Goal: Find contact information: Obtain details needed to contact an individual or organization

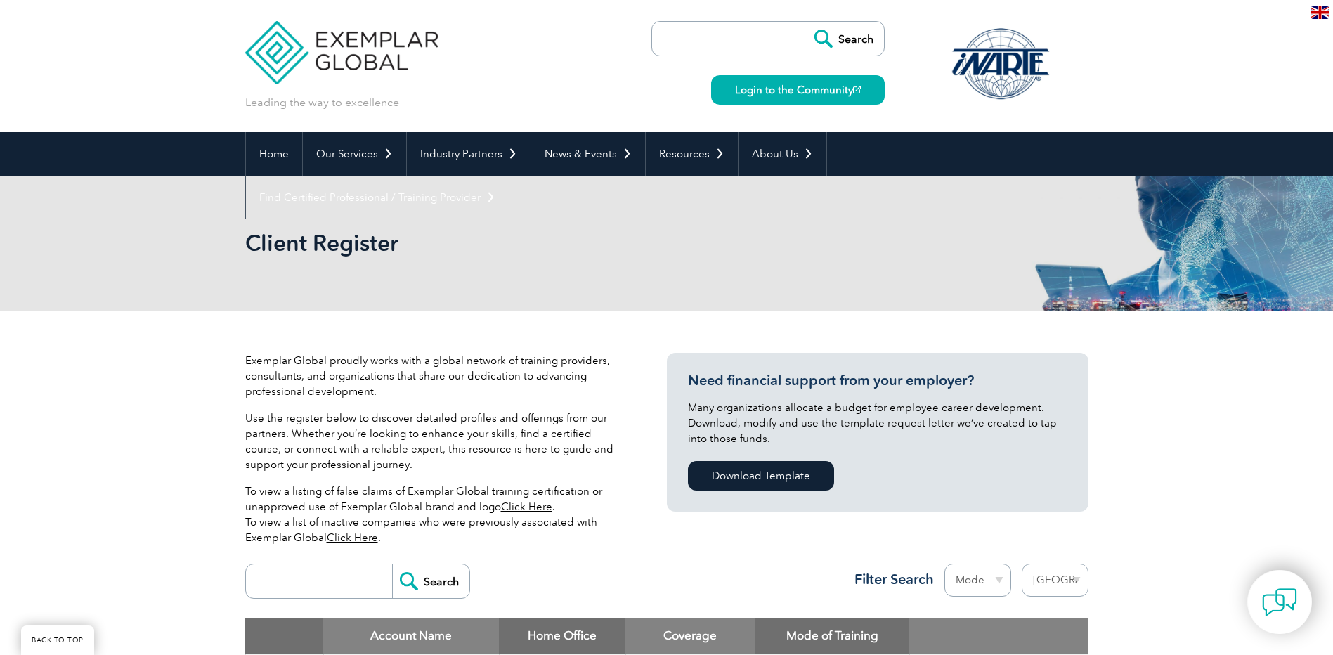
select select "[GEOGRAPHIC_DATA]"
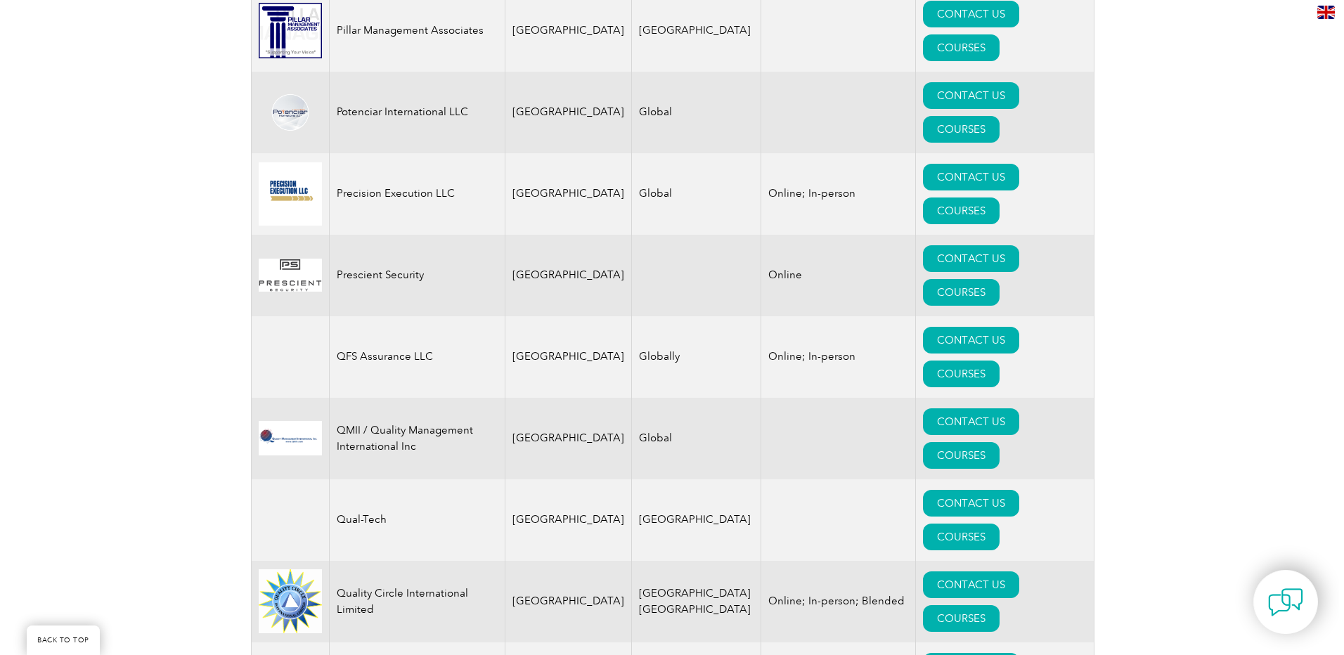
scroll to position [3147, 0]
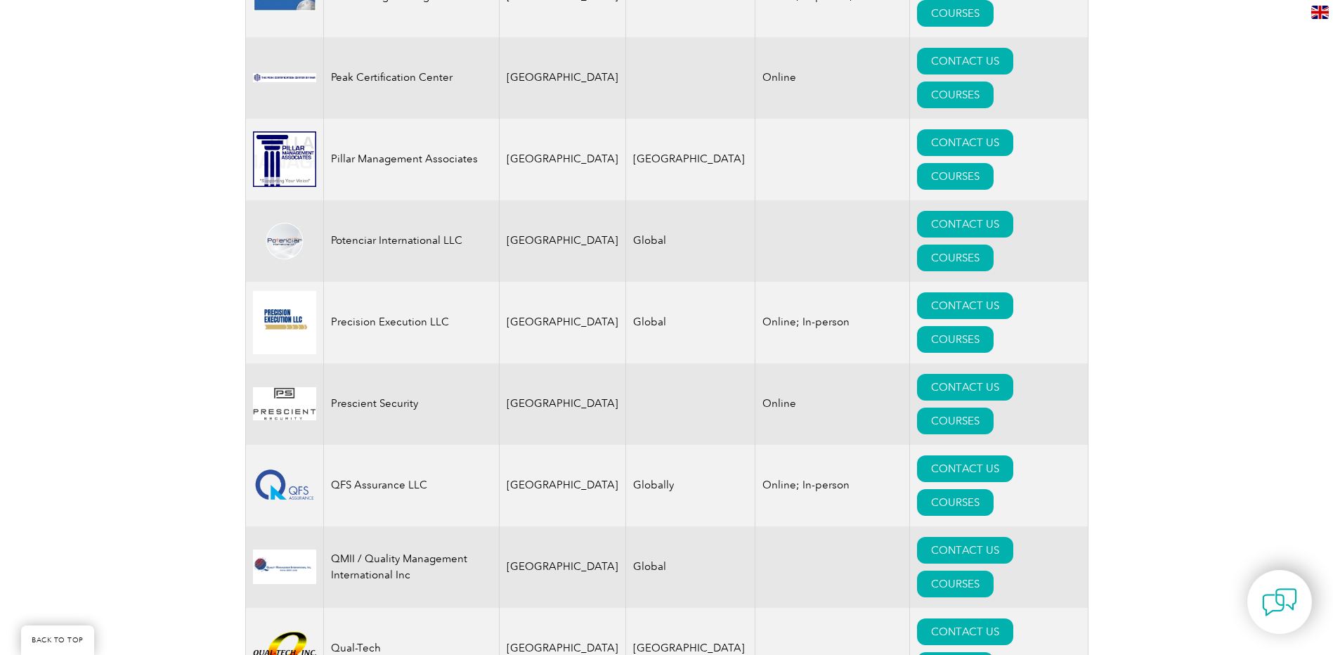
drag, startPoint x: 474, startPoint y: 410, endPoint x: 330, endPoint y: 412, distance: 144.1
copy td "Velocity 360 USA Training LLC"
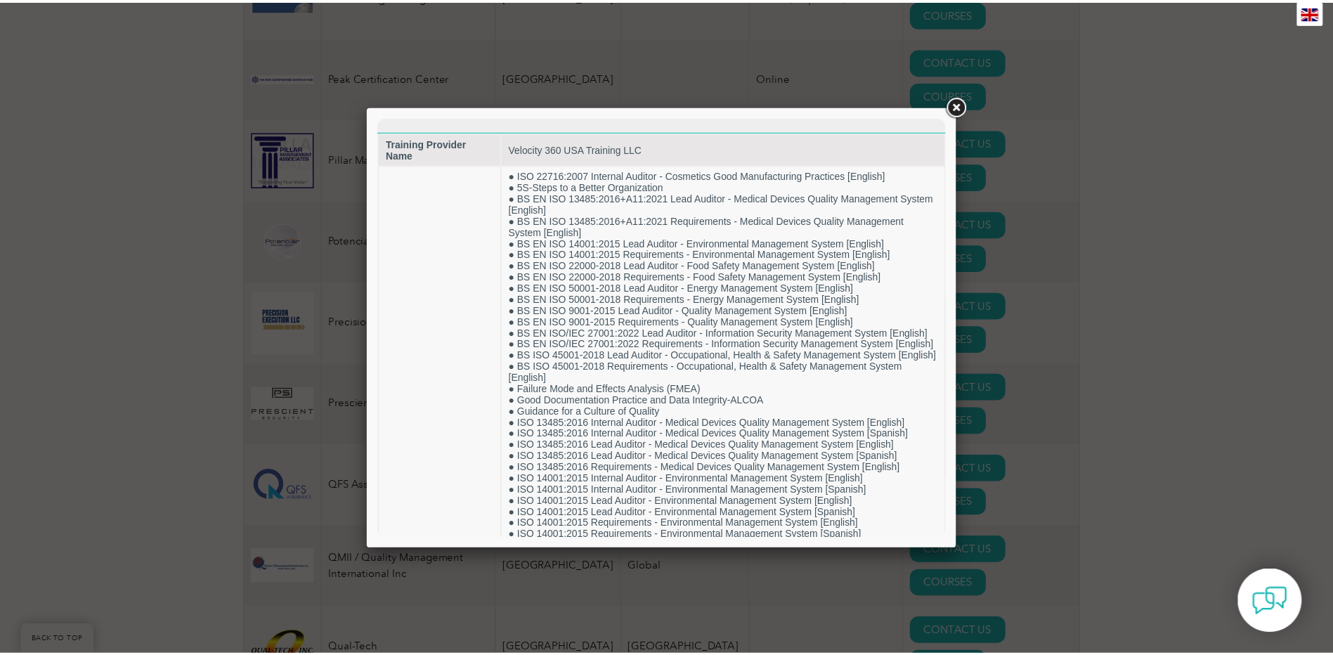
scroll to position [0, 0]
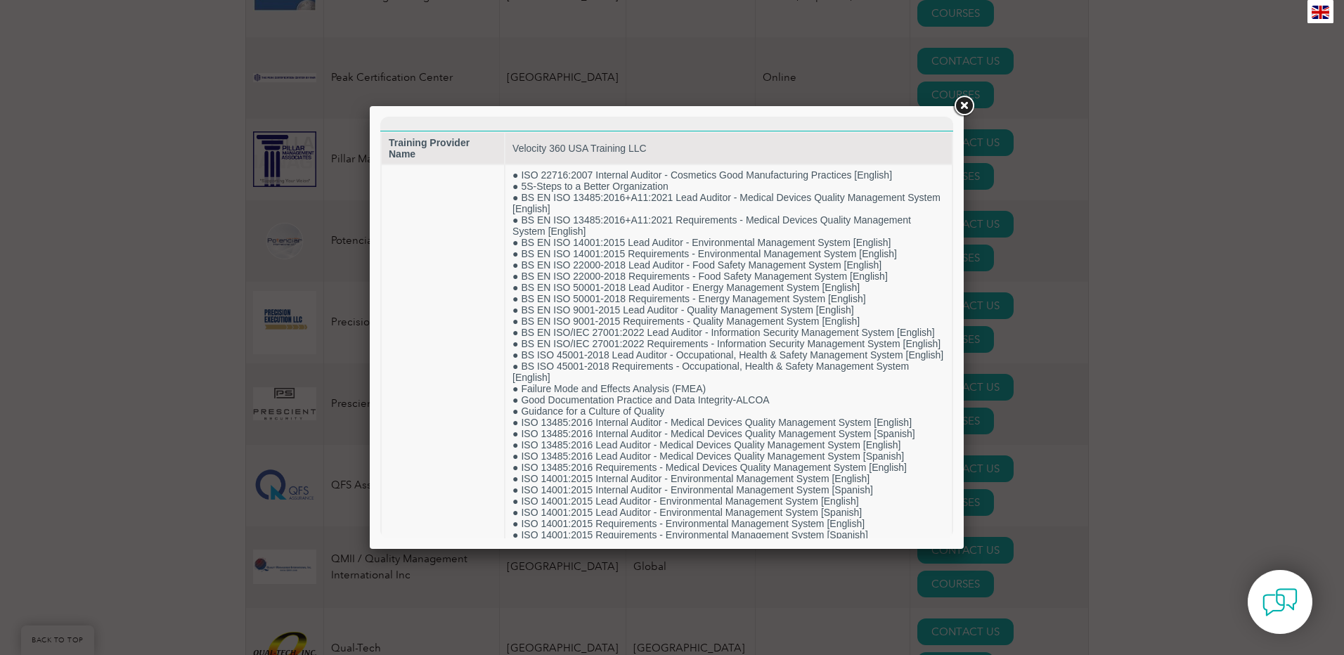
click at [962, 110] on link at bounding box center [963, 105] width 25 height 25
